Goal: Navigation & Orientation: Understand site structure

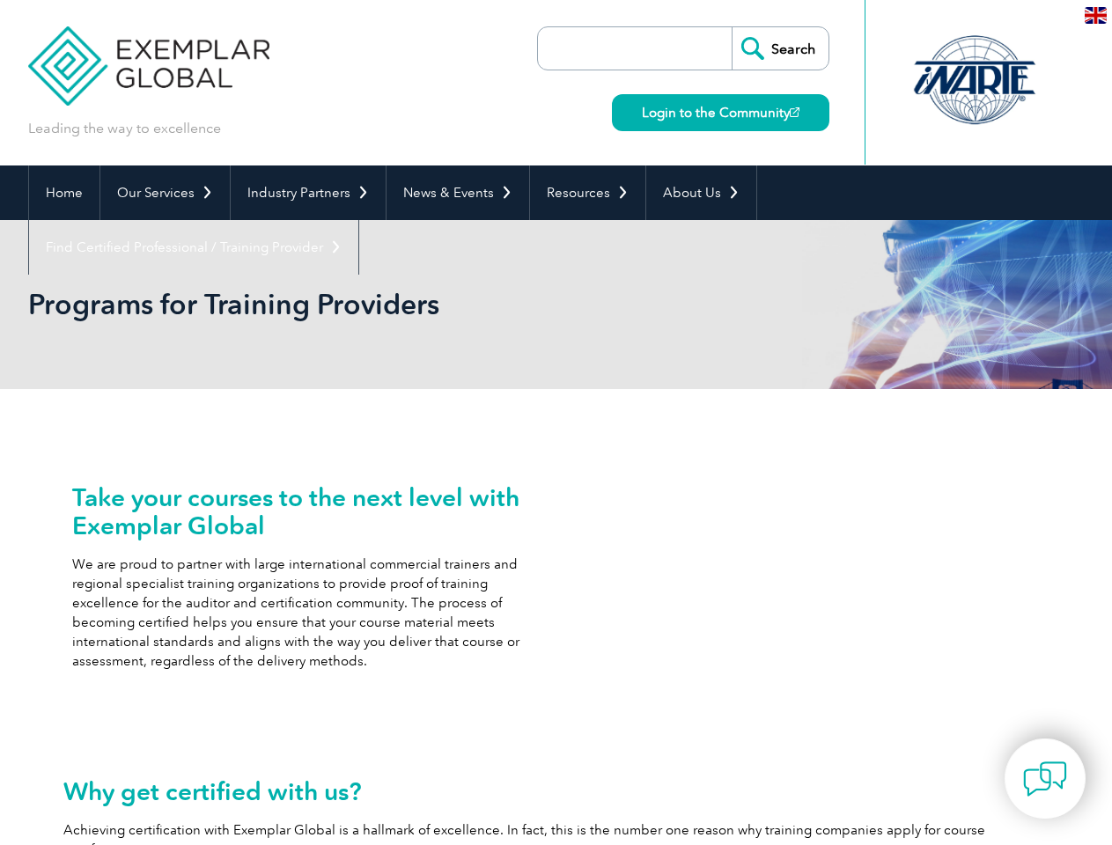
click at [164, 193] on link "Our Services" at bounding box center [164, 193] width 129 height 55
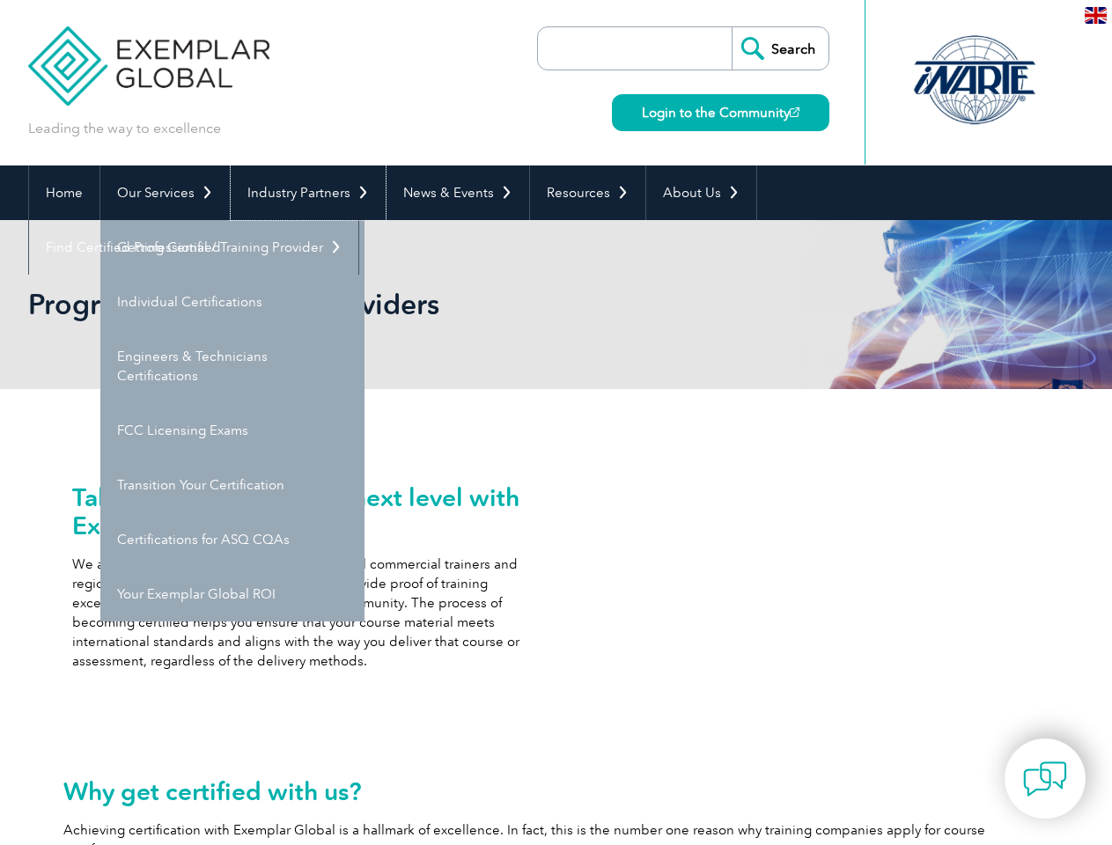
click at [305, 193] on link "Industry Partners" at bounding box center [308, 193] width 155 height 55
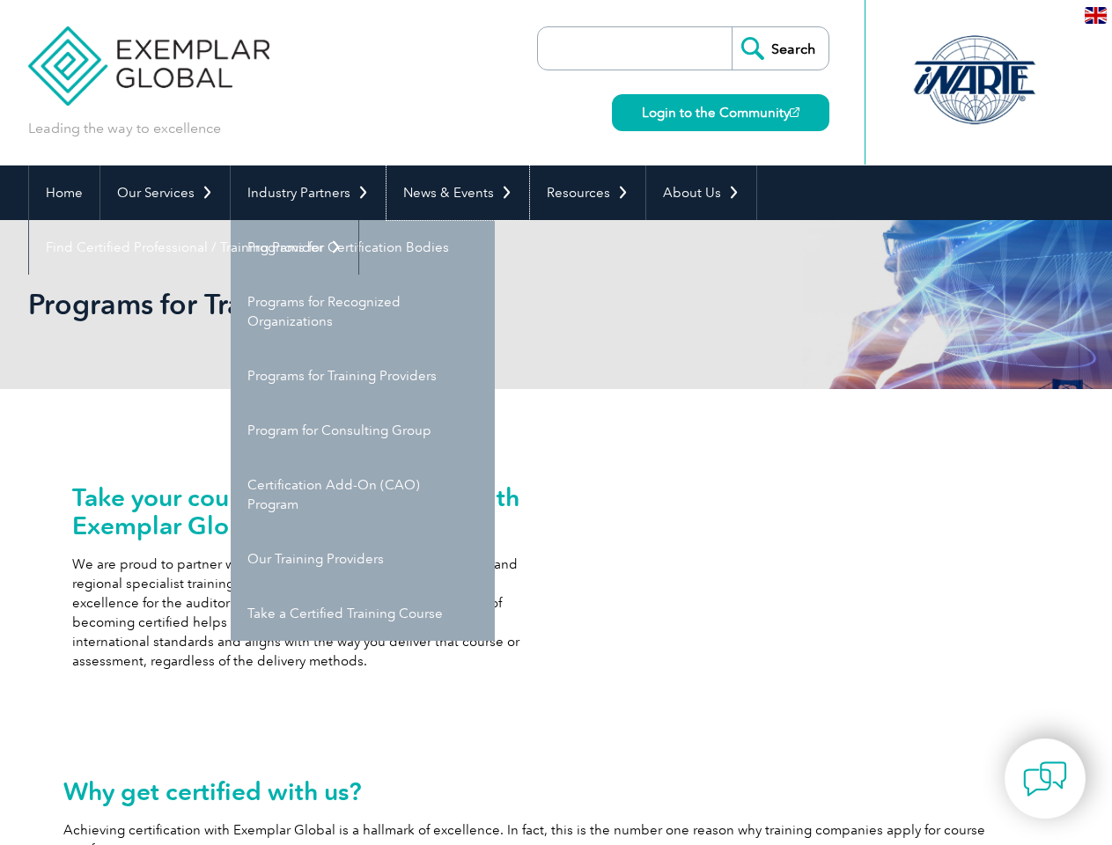
click at [453, 193] on link "News & Events" at bounding box center [458, 193] width 143 height 55
click at [580, 193] on link "Resources" at bounding box center [587, 193] width 115 height 55
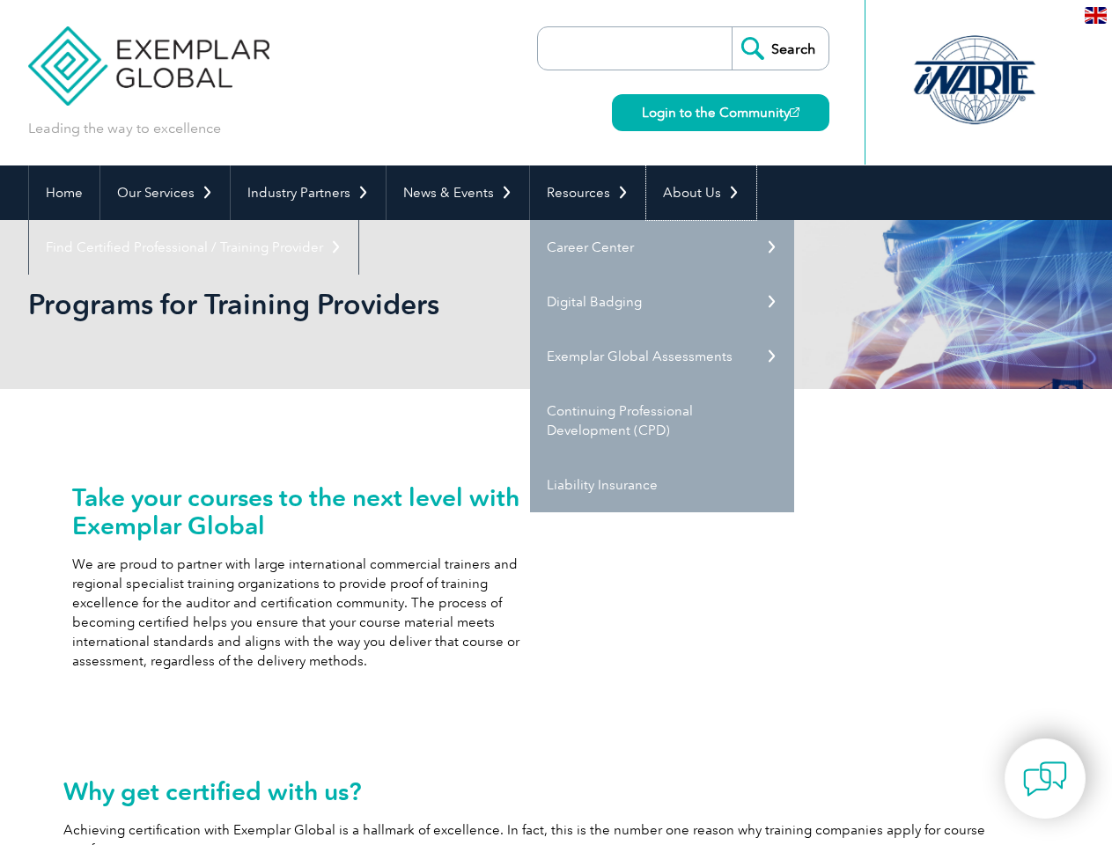
click at [692, 193] on link "About Us" at bounding box center [701, 193] width 110 height 55
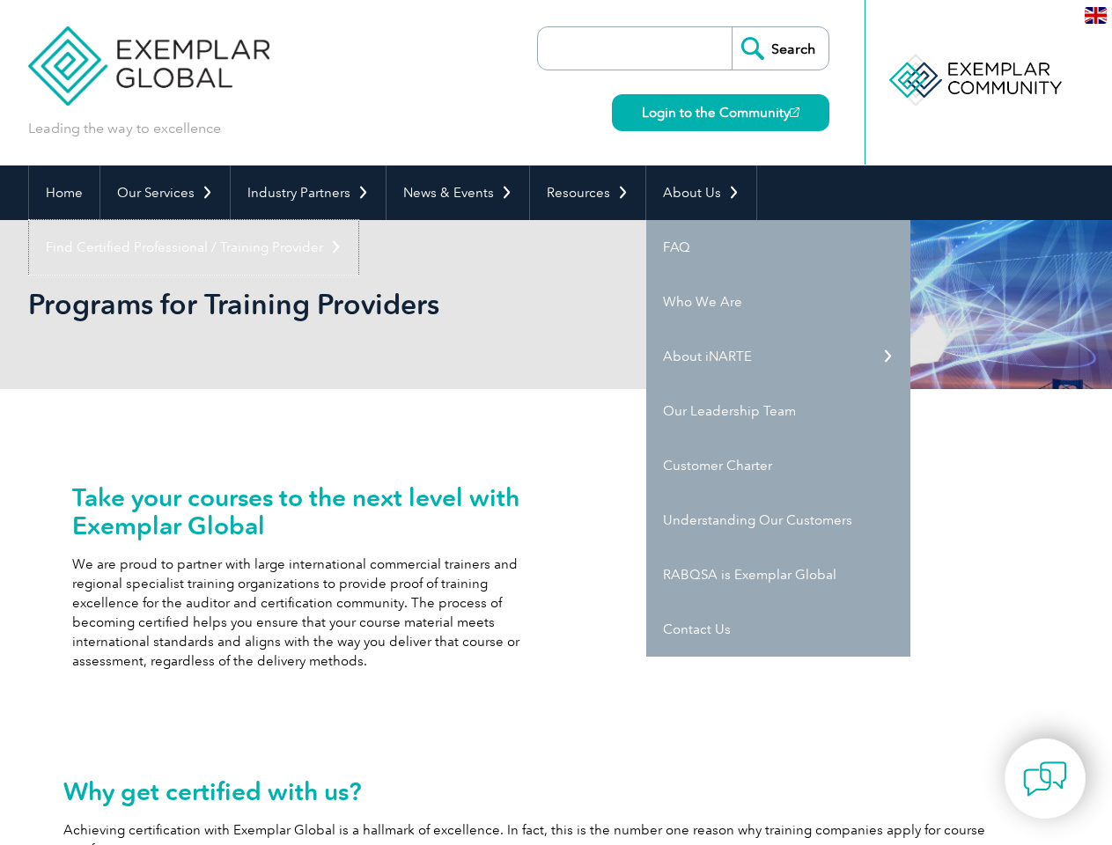
click at [358, 220] on link "Find Certified Professional / Training Provider" at bounding box center [193, 247] width 329 height 55
